Goal: Find specific page/section: Find specific page/section

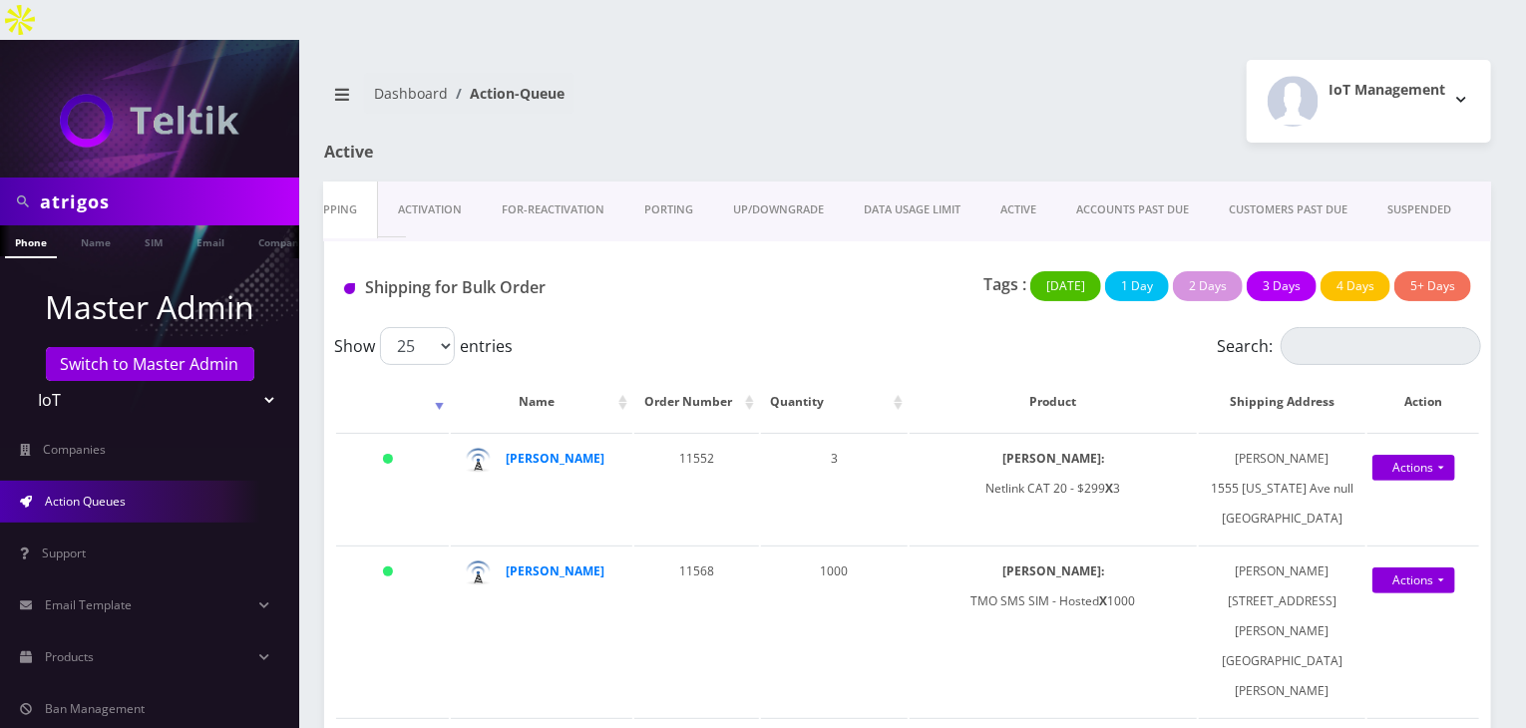
scroll to position [0, 42]
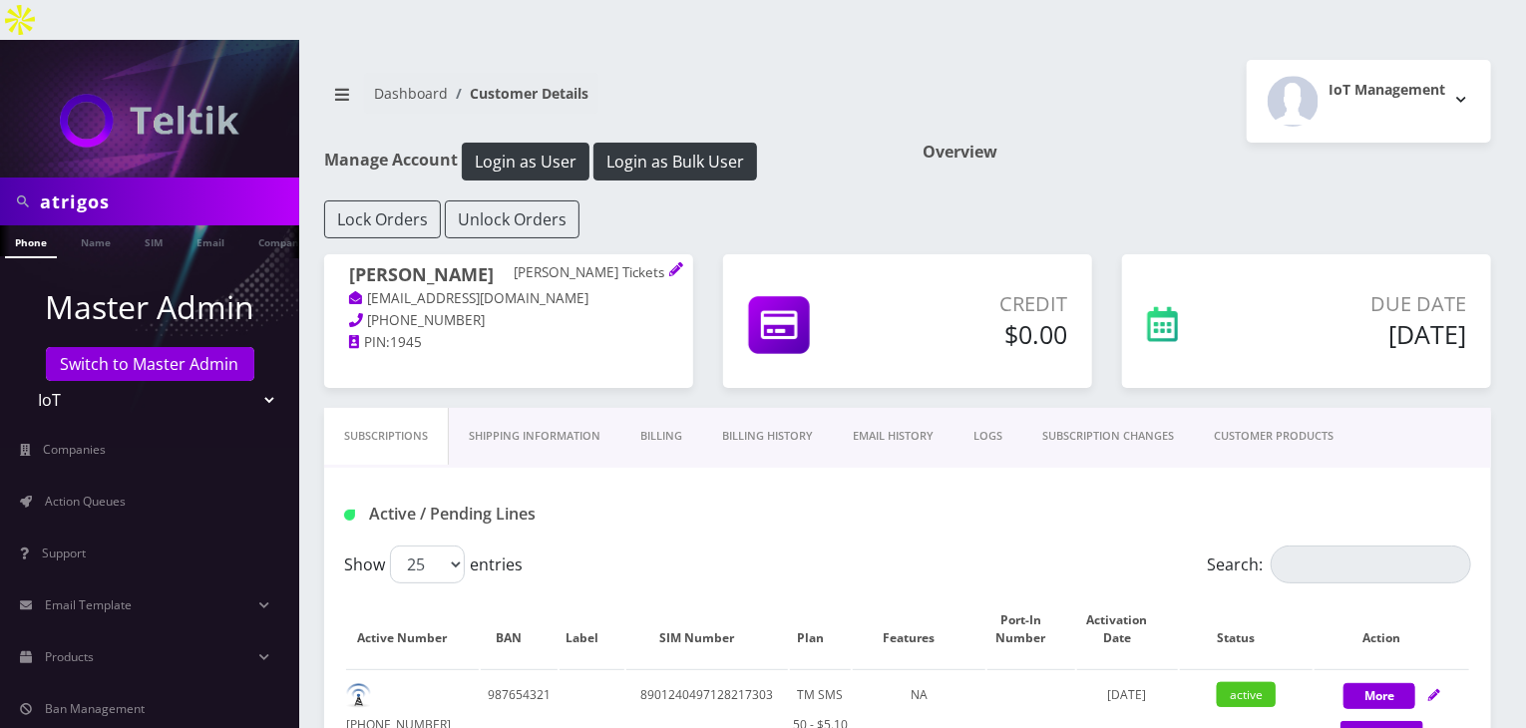
click at [1246, 408] on link "CUSTOMER PRODUCTS" at bounding box center [1274, 436] width 160 height 57
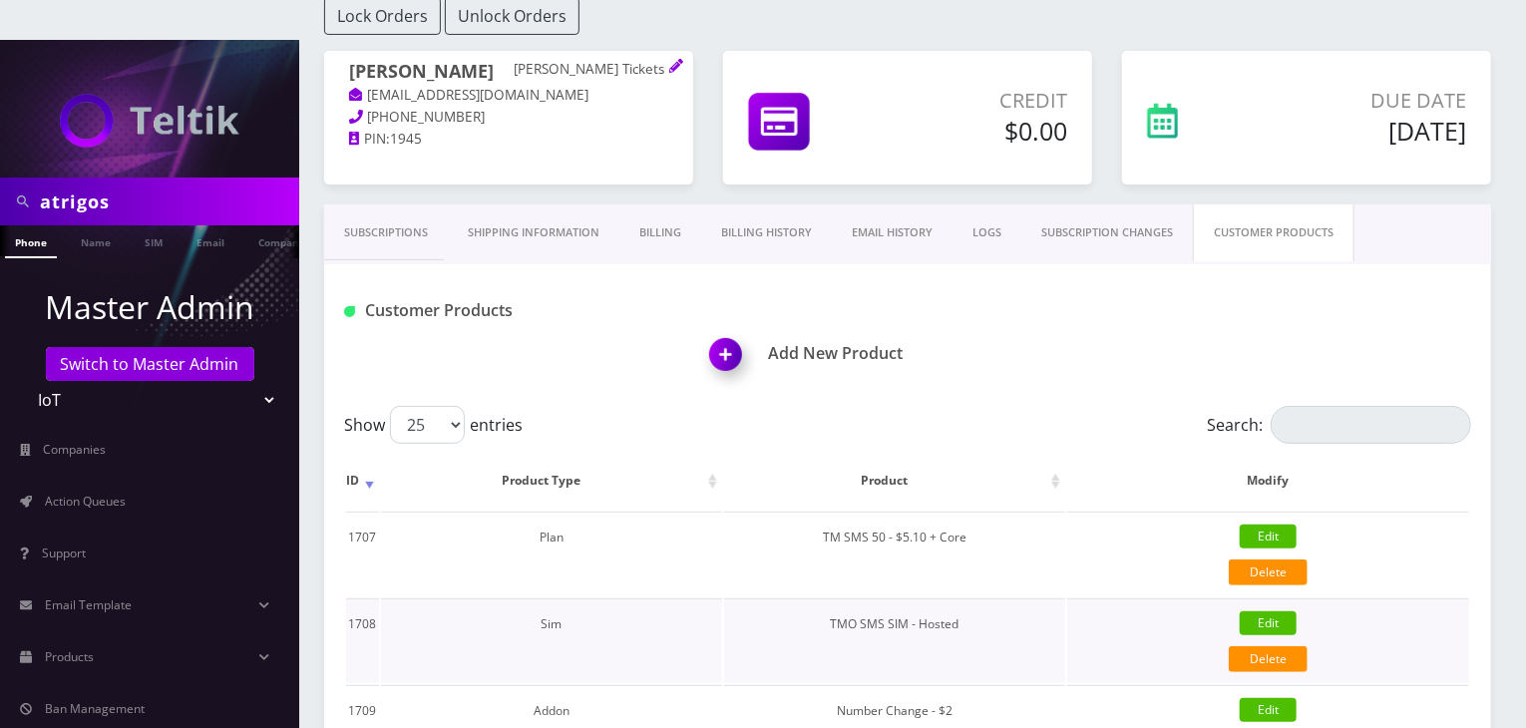
scroll to position [166, 0]
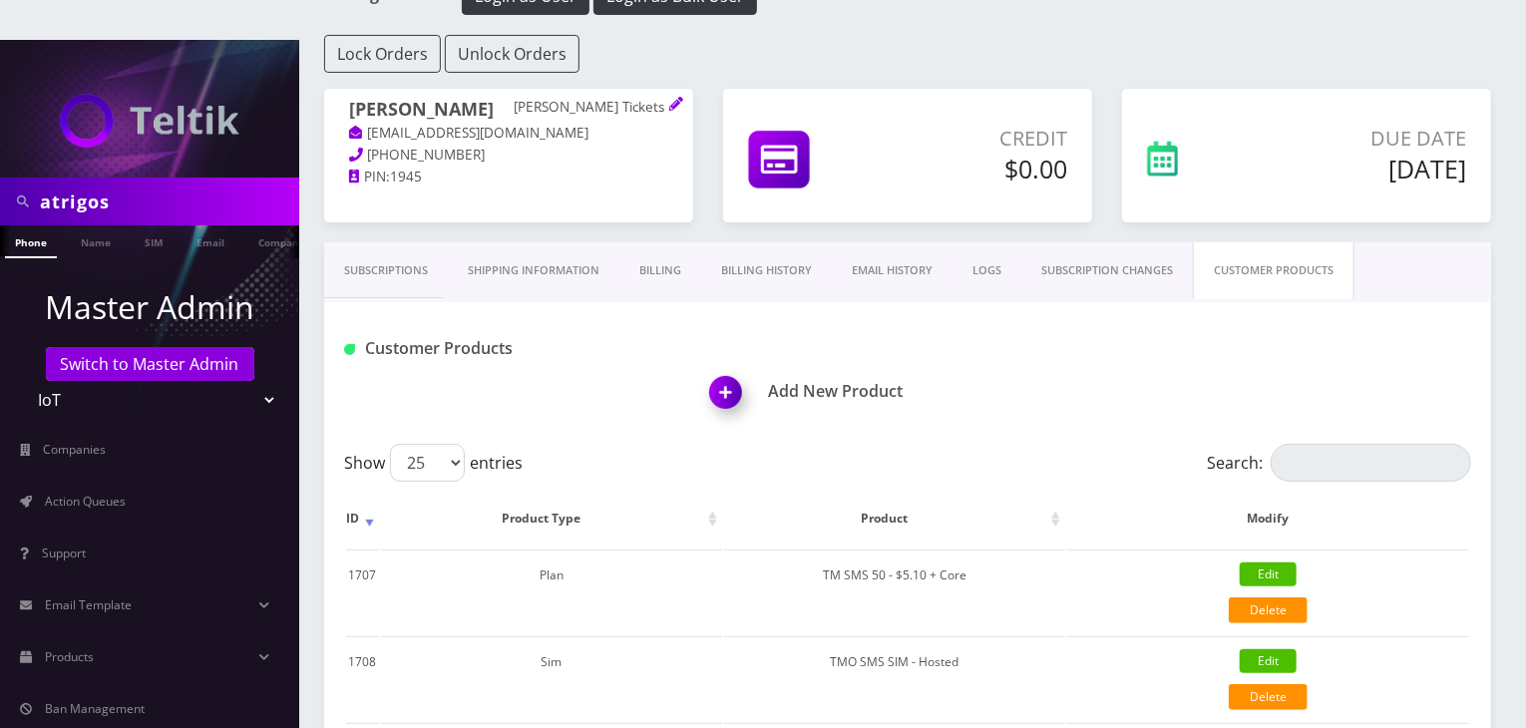
click at [424, 242] on link "Subscriptions" at bounding box center [386, 270] width 124 height 57
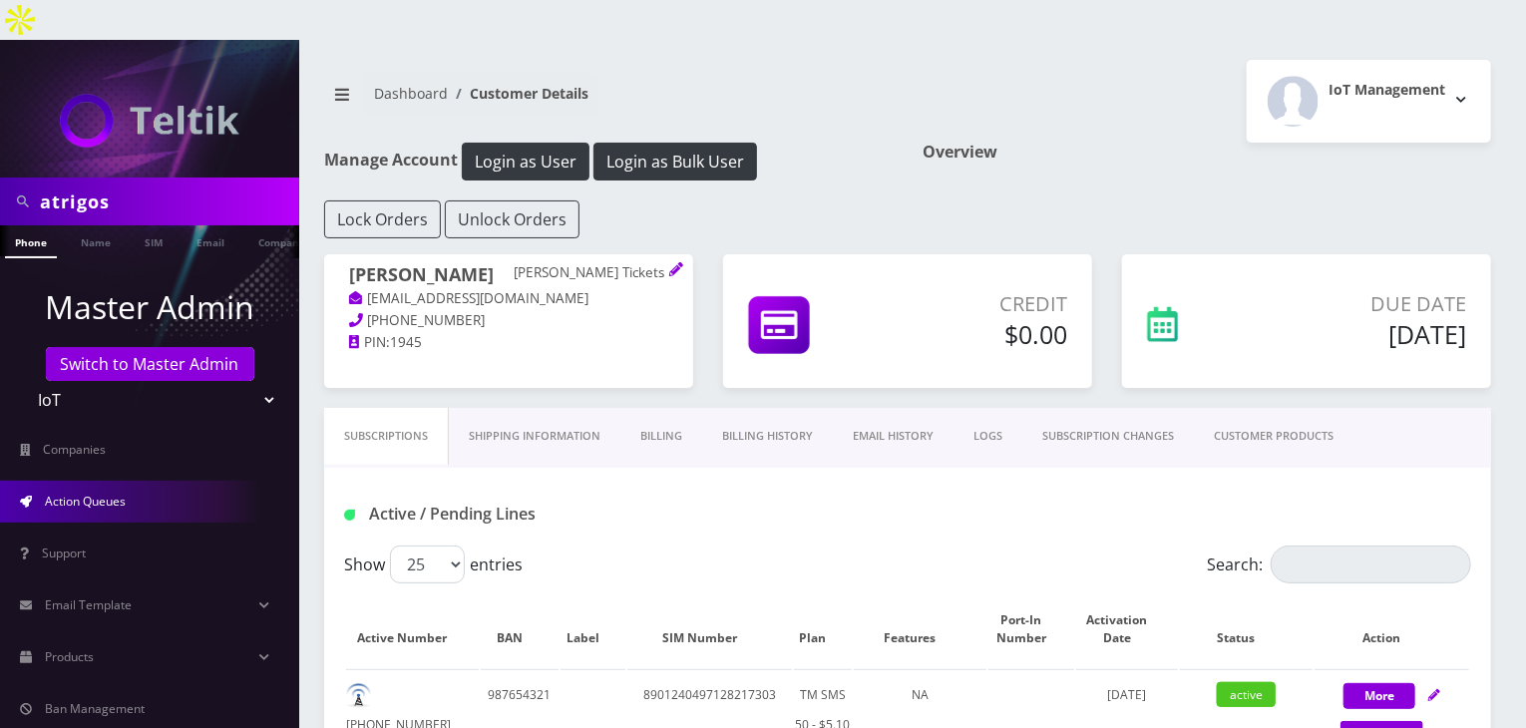
click at [163, 481] on link "Action Queues" at bounding box center [149, 502] width 299 height 42
